Goal: Information Seeking & Learning: Learn about a topic

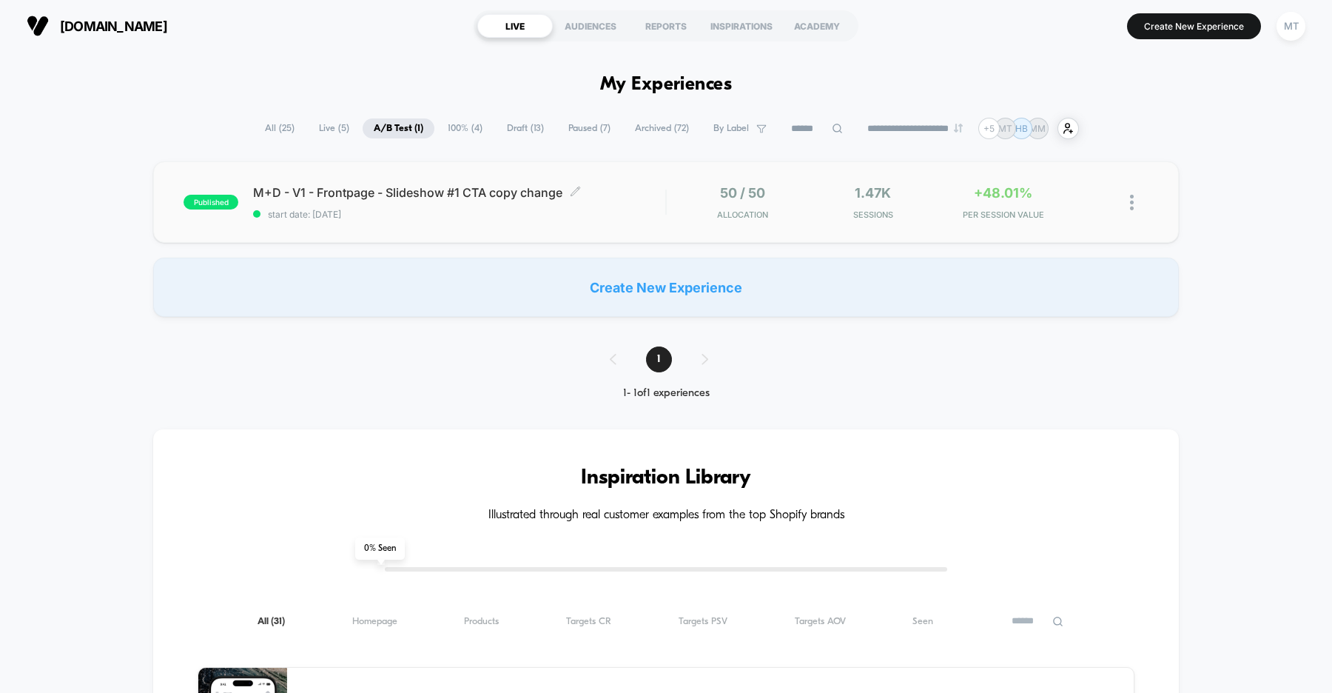
click at [639, 200] on div "M+D - V1 - Frontpage - Slideshow #1 CTA copy change Click to edit experience de…" at bounding box center [459, 202] width 412 height 35
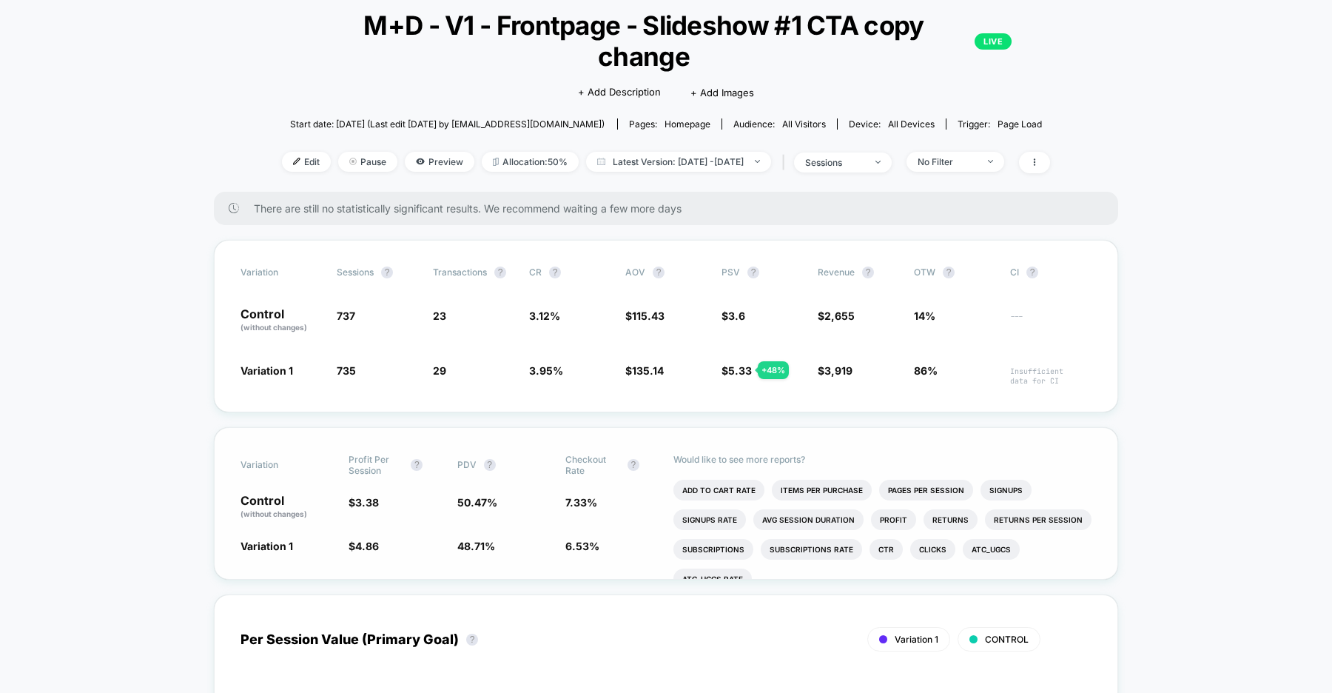
scroll to position [92, 0]
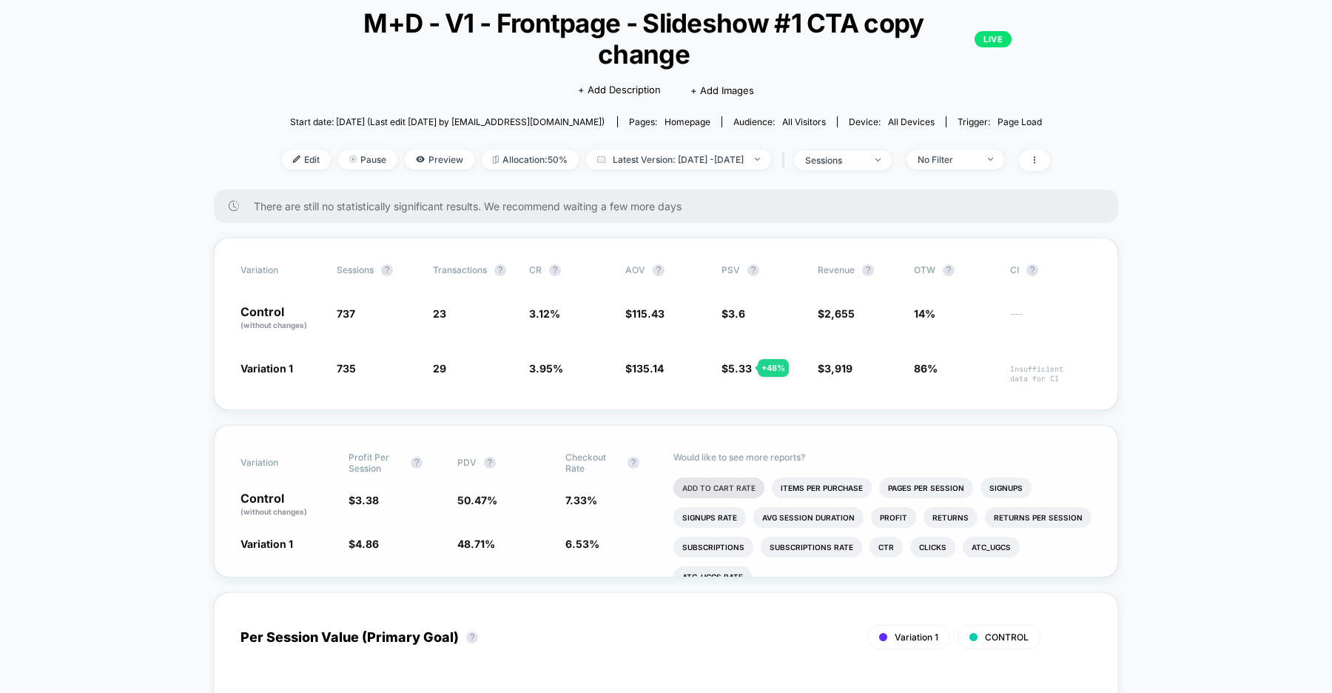
click at [716, 477] on li "Add To Cart Rate" at bounding box center [718, 487] width 91 height 21
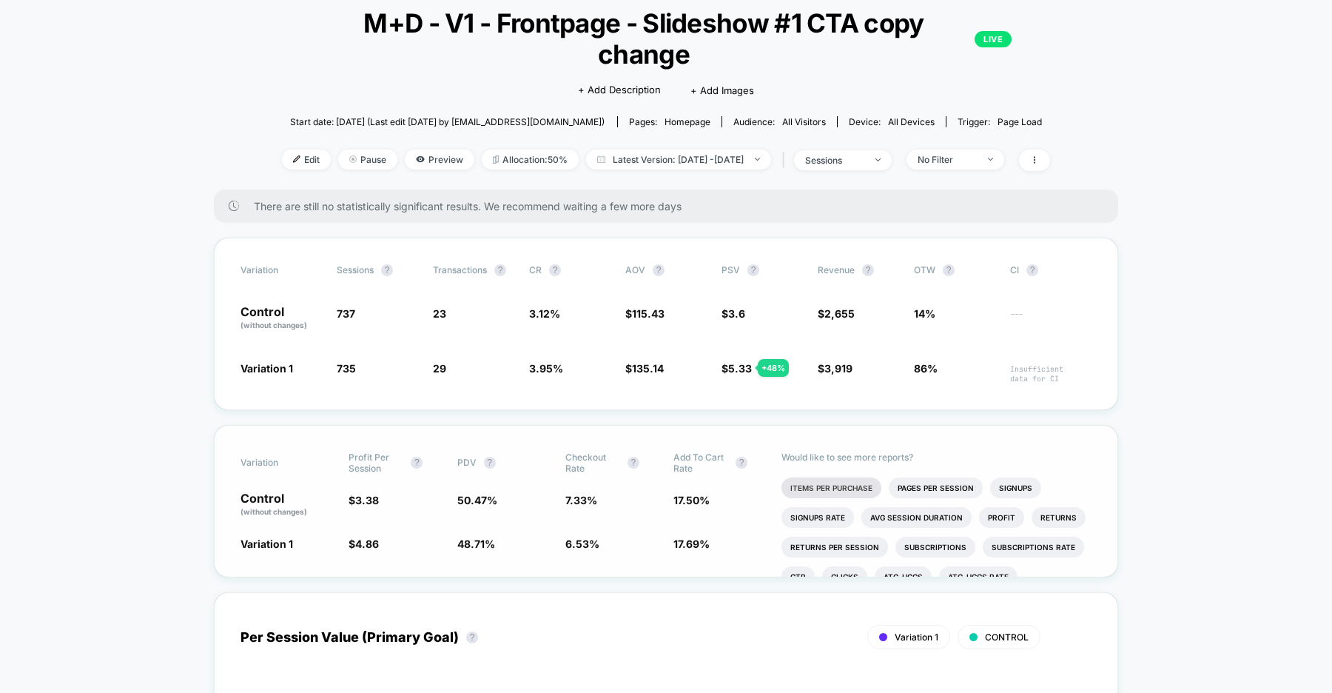
click at [804, 477] on li "Items Per Purchase" at bounding box center [832, 487] width 100 height 21
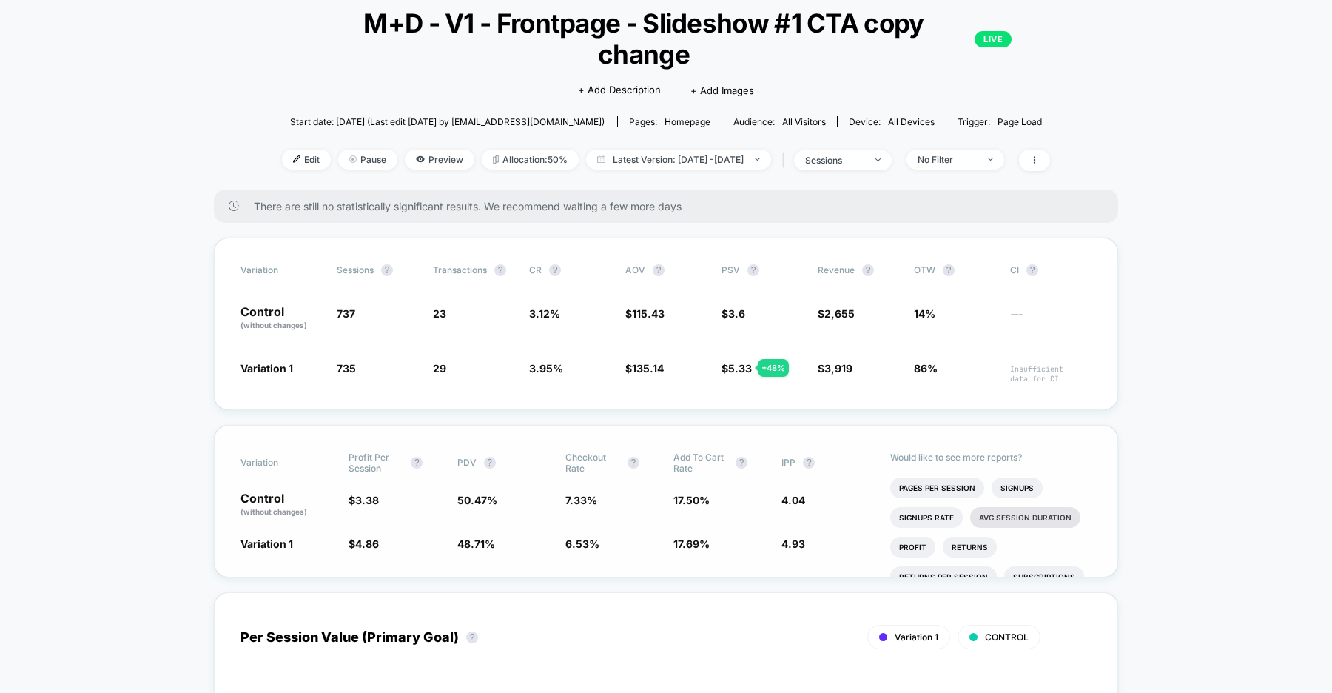
click at [998, 507] on li "Avg Session Duration" at bounding box center [1025, 517] width 110 height 21
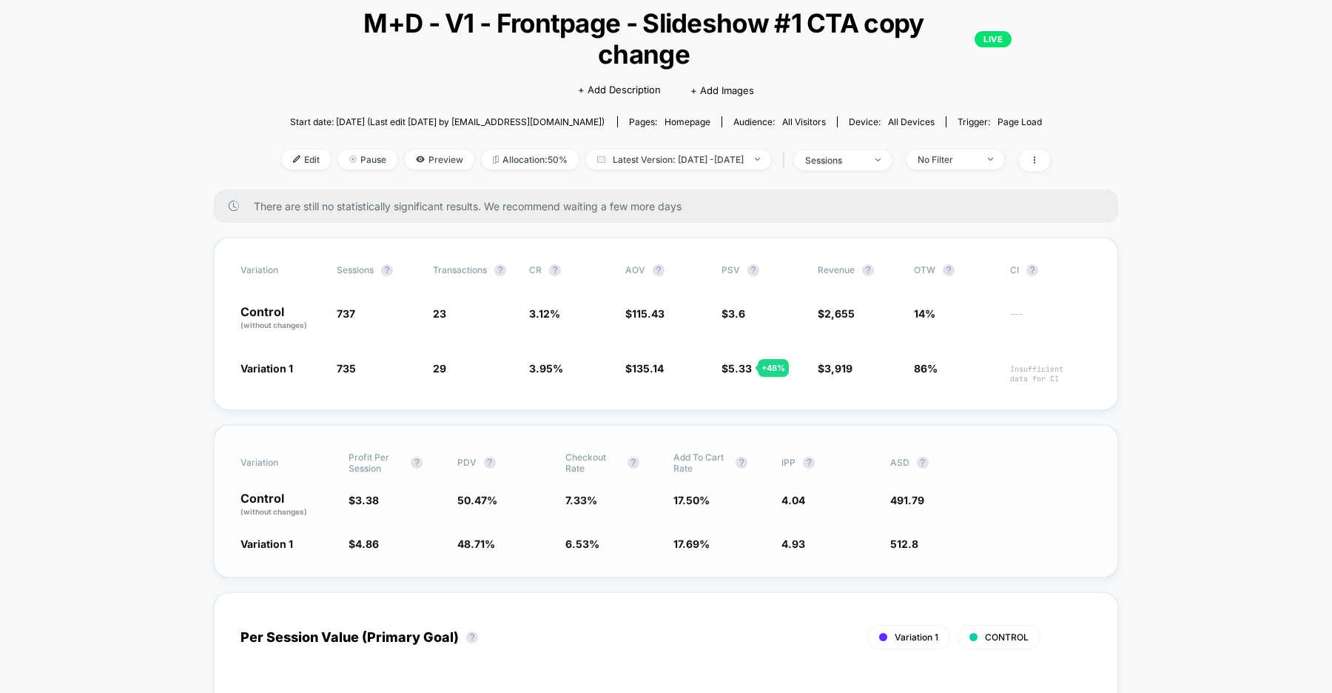
scroll to position [0, 0]
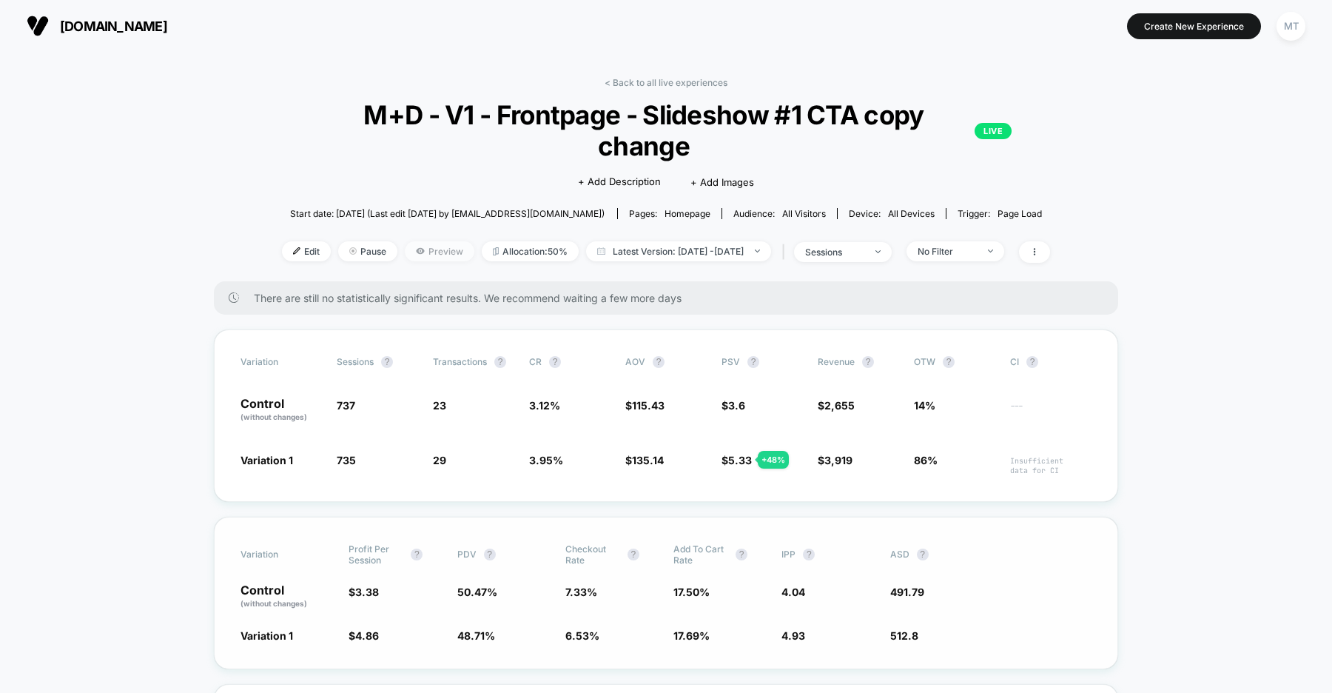
click at [418, 241] on span "Preview" at bounding box center [440, 251] width 70 height 20
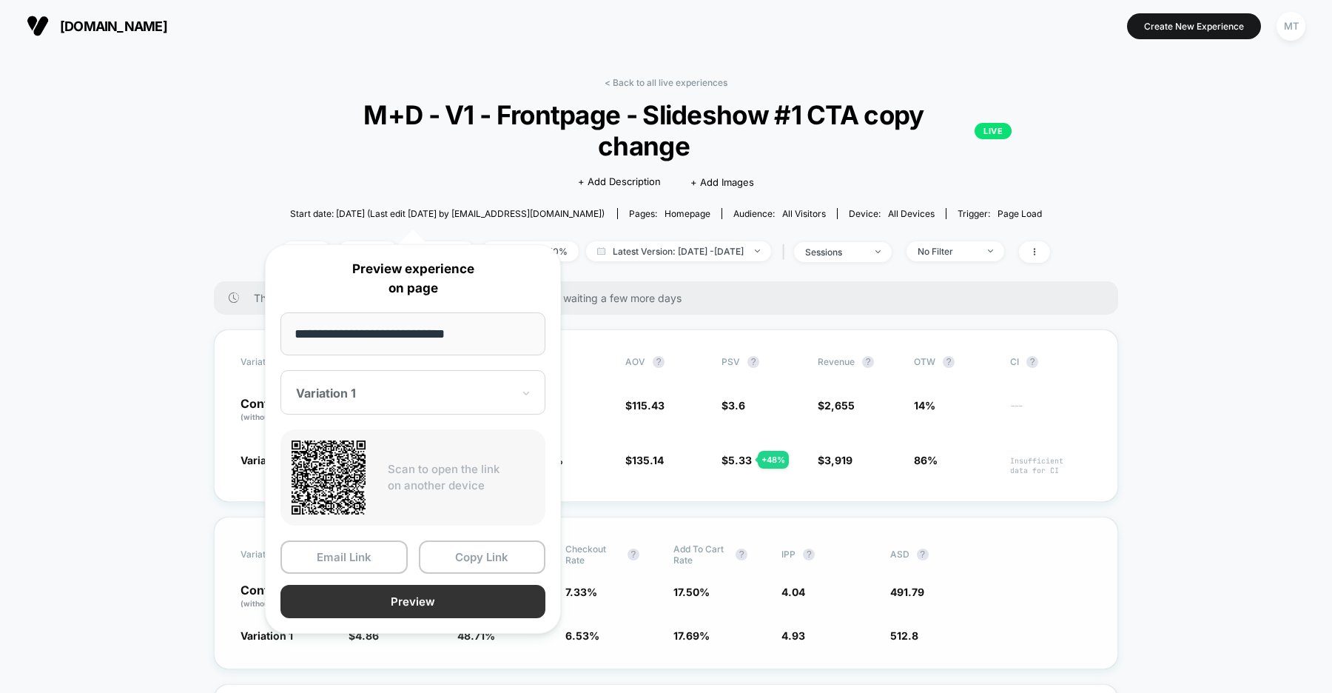
click at [429, 603] on button "Preview" at bounding box center [412, 601] width 265 height 33
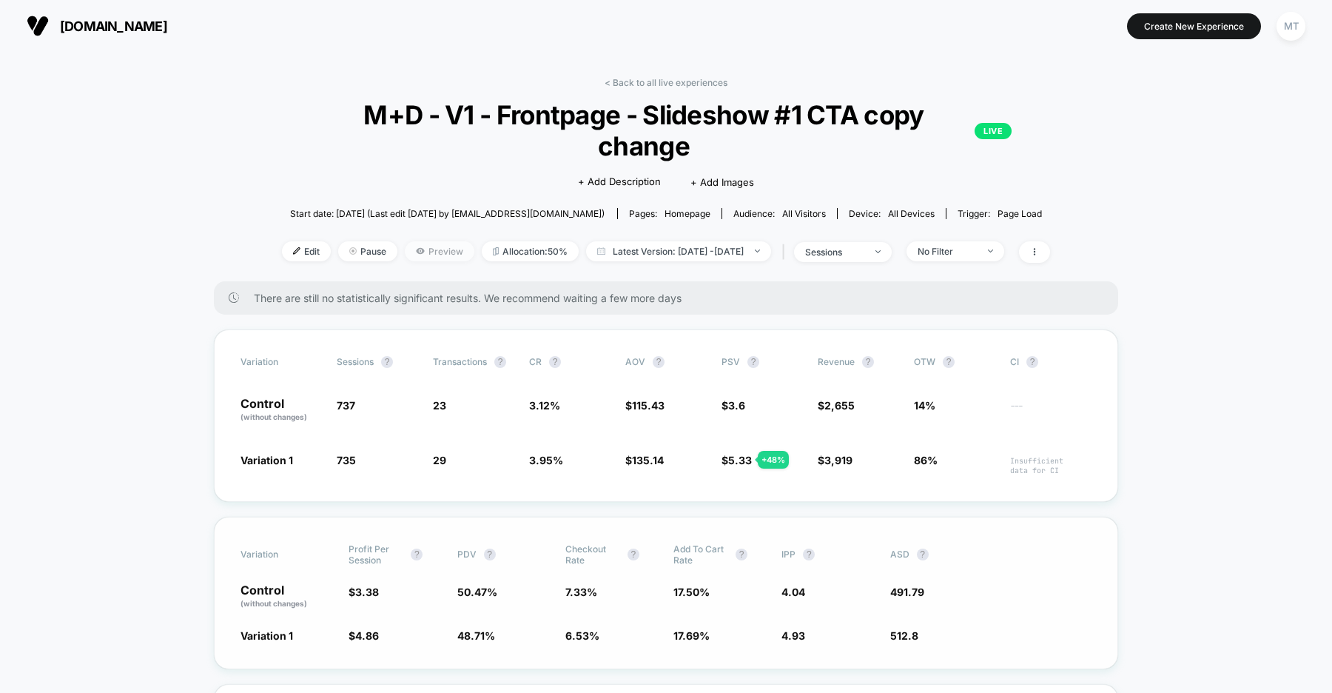
click at [411, 241] on span "Preview" at bounding box center [440, 251] width 70 height 20
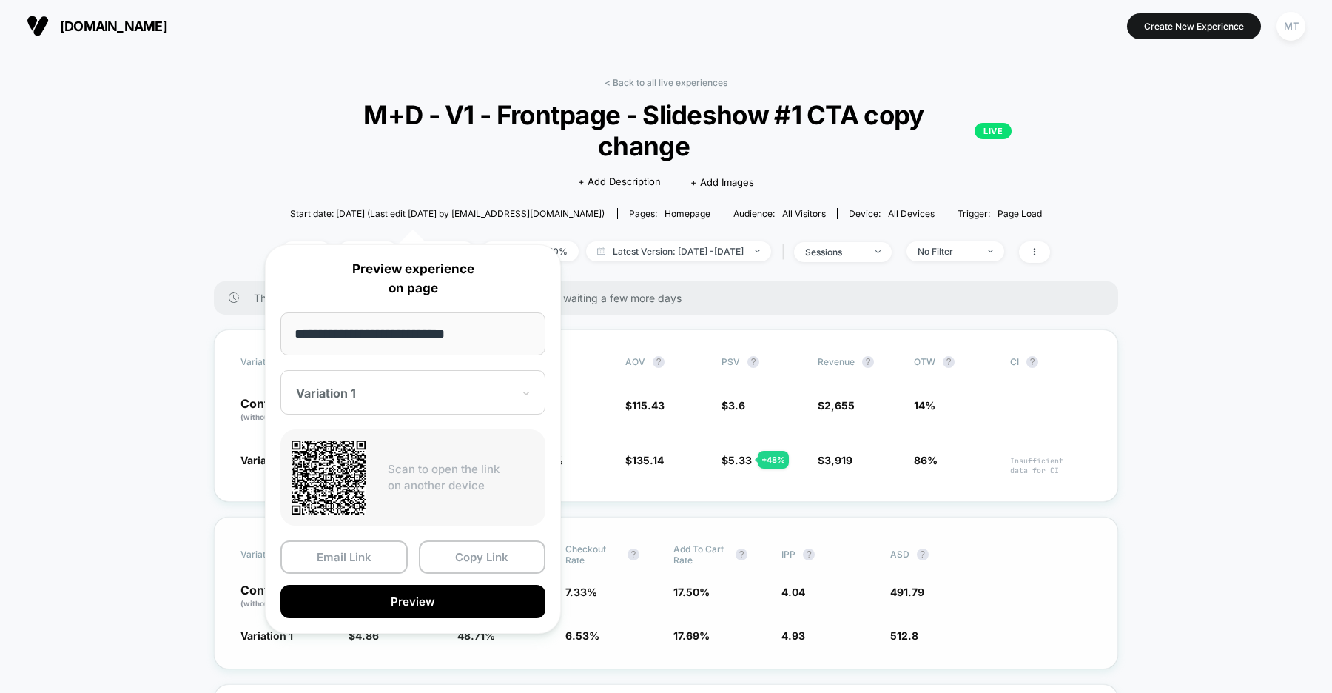
click at [404, 388] on div at bounding box center [404, 393] width 216 height 15
click at [339, 468] on div "CONTROL" at bounding box center [413, 470] width 250 height 27
click at [416, 599] on button "Preview" at bounding box center [412, 601] width 265 height 33
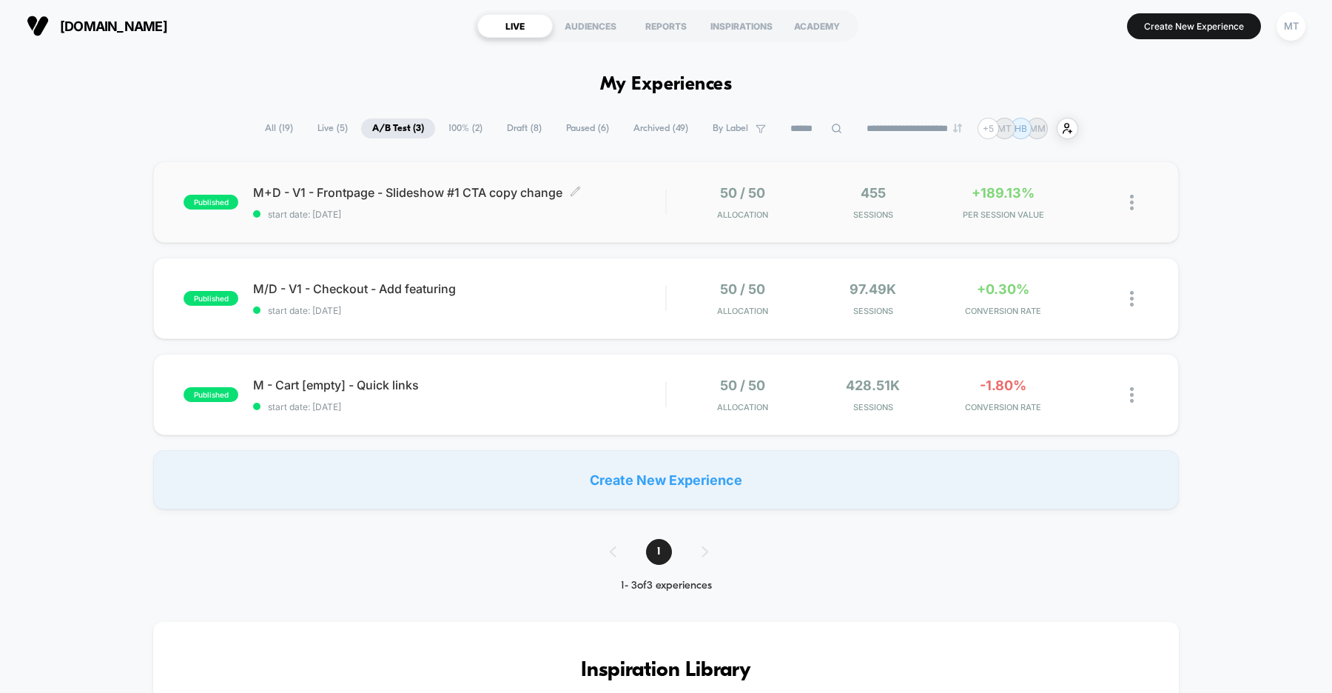
click at [648, 201] on div "M+D - V1 - Frontpage - Slideshow #1 CTA copy change Click to edit experience de…" at bounding box center [459, 202] width 412 height 35
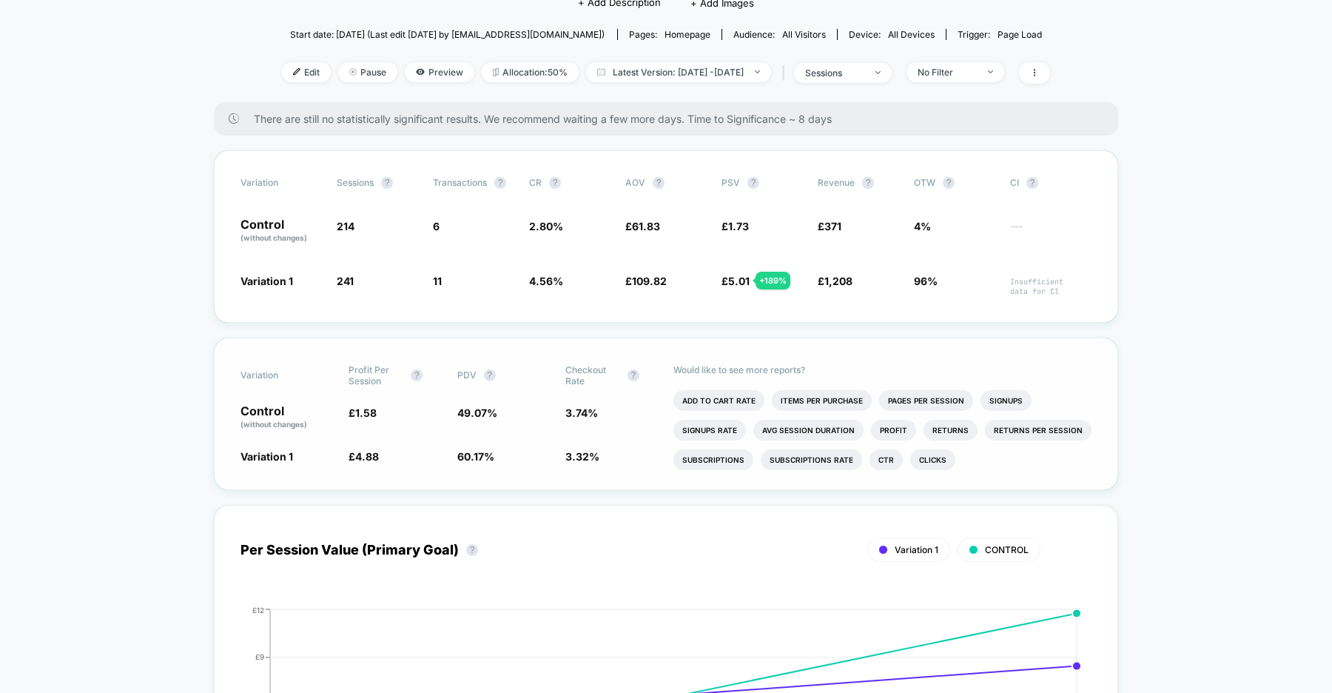
scroll to position [201, 0]
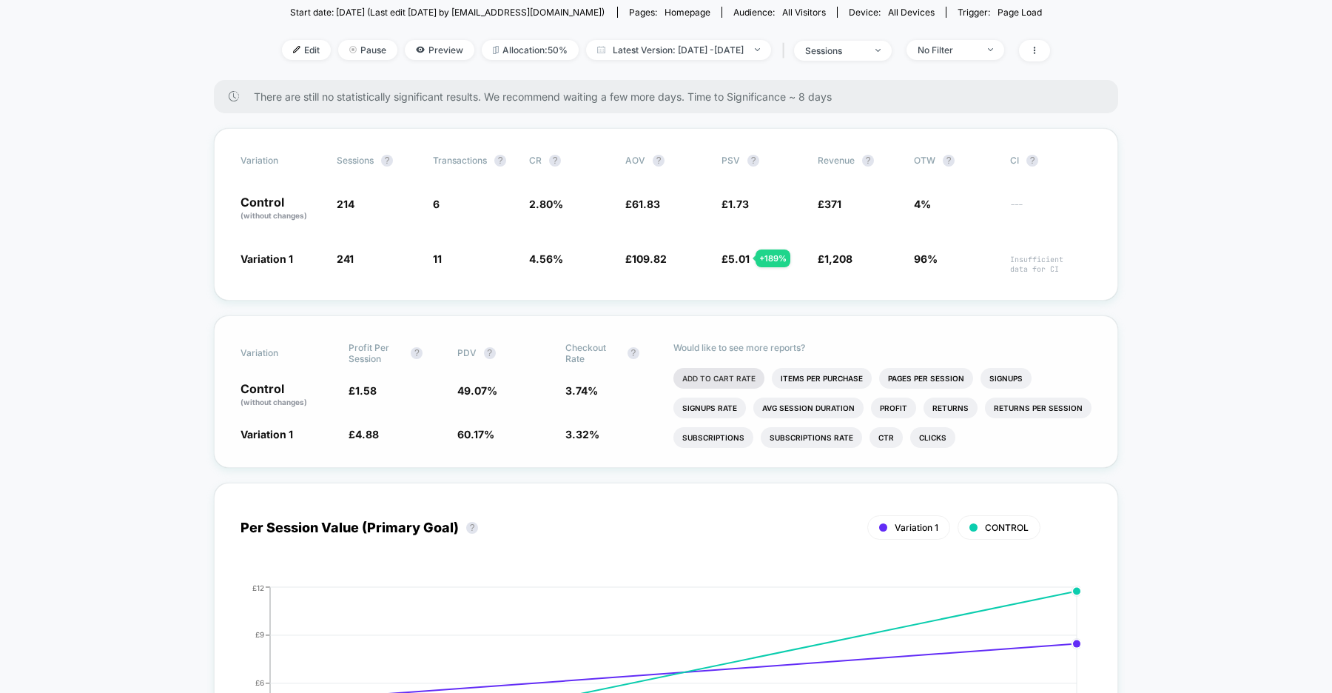
click at [719, 368] on li "Add To Cart Rate" at bounding box center [718, 378] width 91 height 21
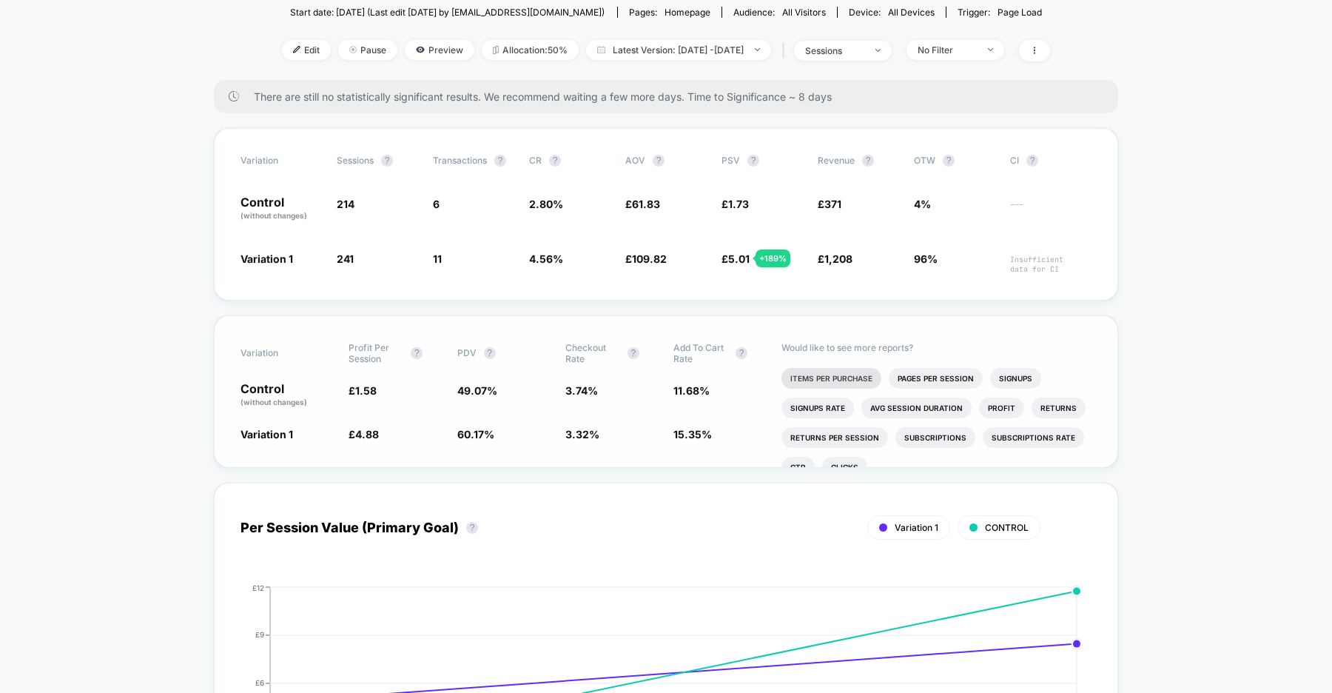
click at [833, 368] on li "Items Per Purchase" at bounding box center [832, 378] width 100 height 21
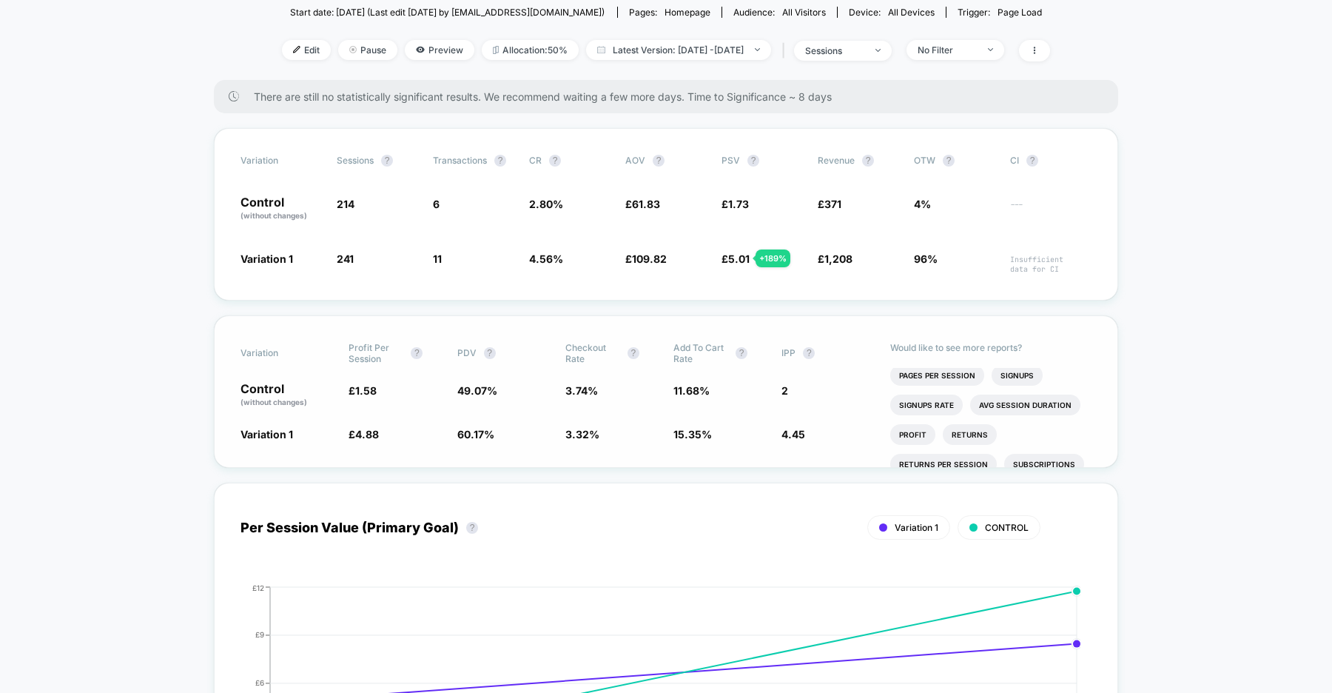
scroll to position [0, 0]
click at [1055, 397] on li "Avg Session Duration" at bounding box center [1025, 407] width 110 height 21
